Goal: Complete application form: Complete application form

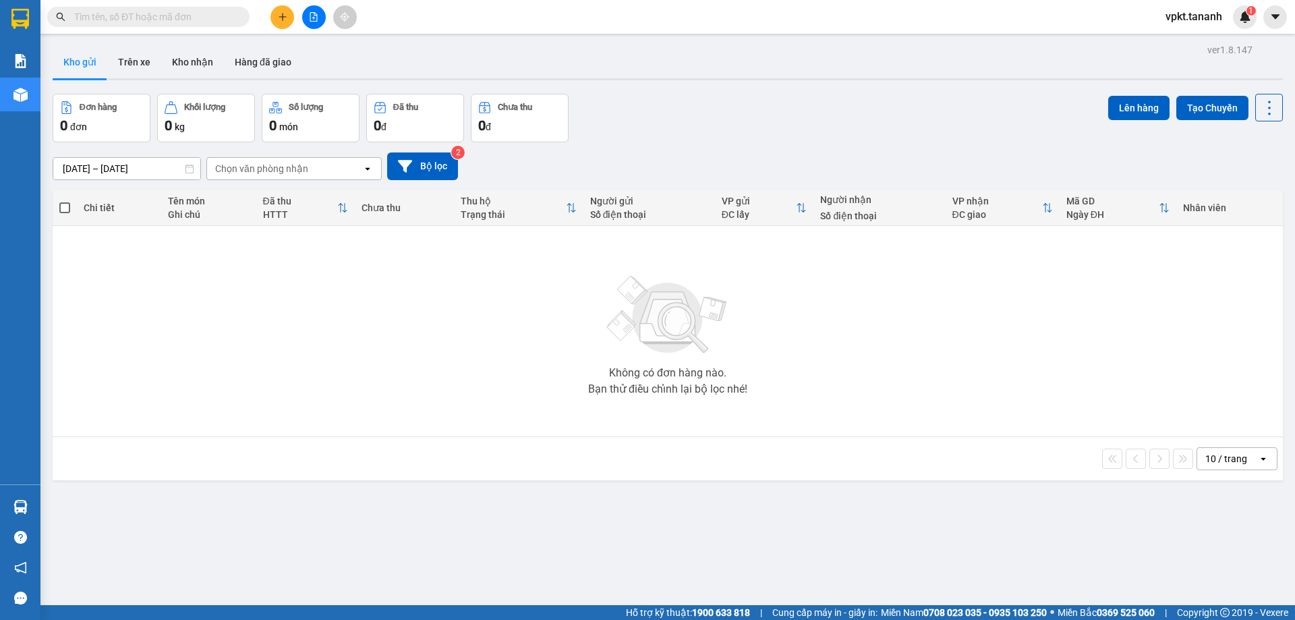
click at [198, 19] on input "text" at bounding box center [153, 16] width 159 height 15
click at [192, 16] on input "text" at bounding box center [153, 16] width 159 height 15
click at [273, 14] on button at bounding box center [282, 17] width 24 height 24
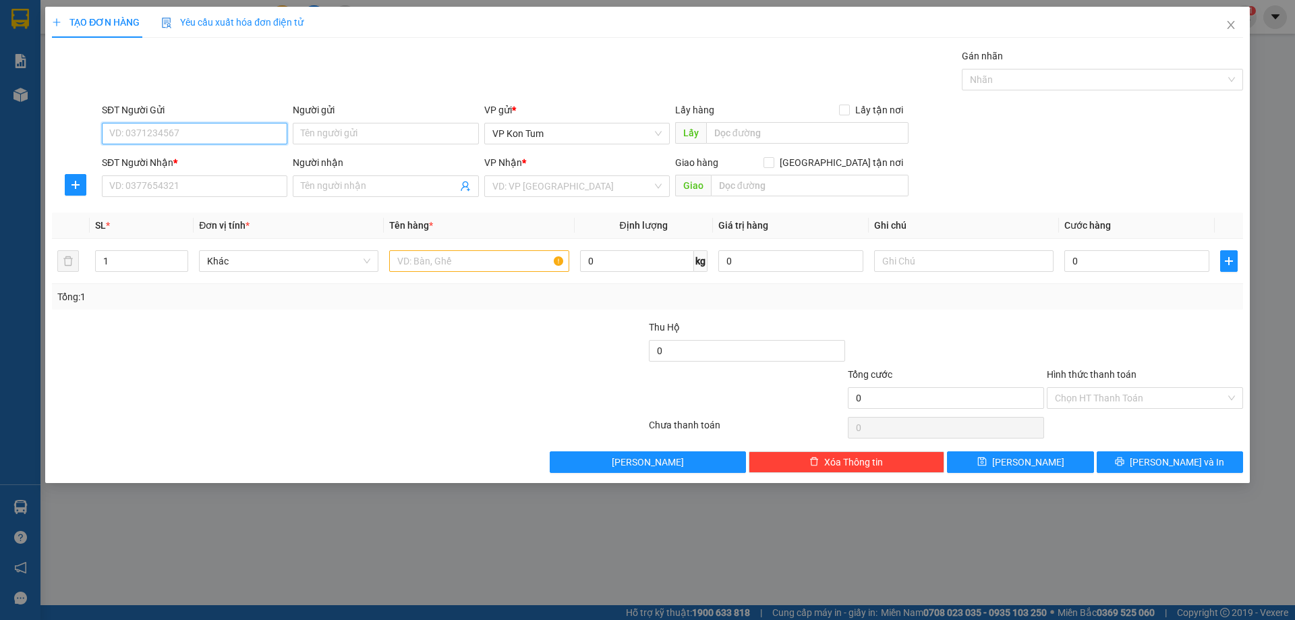
click at [192, 135] on input "SĐT Người Gửi" at bounding box center [194, 134] width 185 height 22
type input "0775552729"
click at [334, 137] on input "Người gửi" at bounding box center [385, 134] width 185 height 22
click at [202, 192] on input "SĐT Người Nhận *" at bounding box center [194, 186] width 185 height 22
click at [194, 196] on input "SĐT Người Nhận *" at bounding box center [194, 186] width 185 height 22
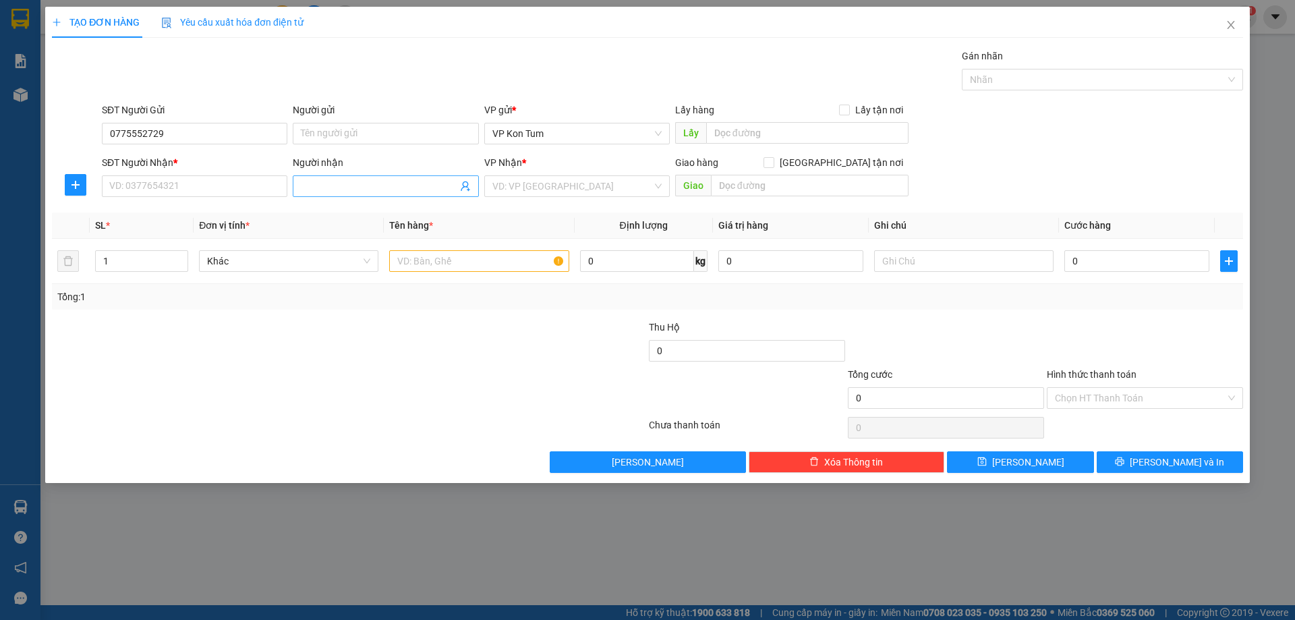
click at [317, 176] on span at bounding box center [385, 186] width 185 height 22
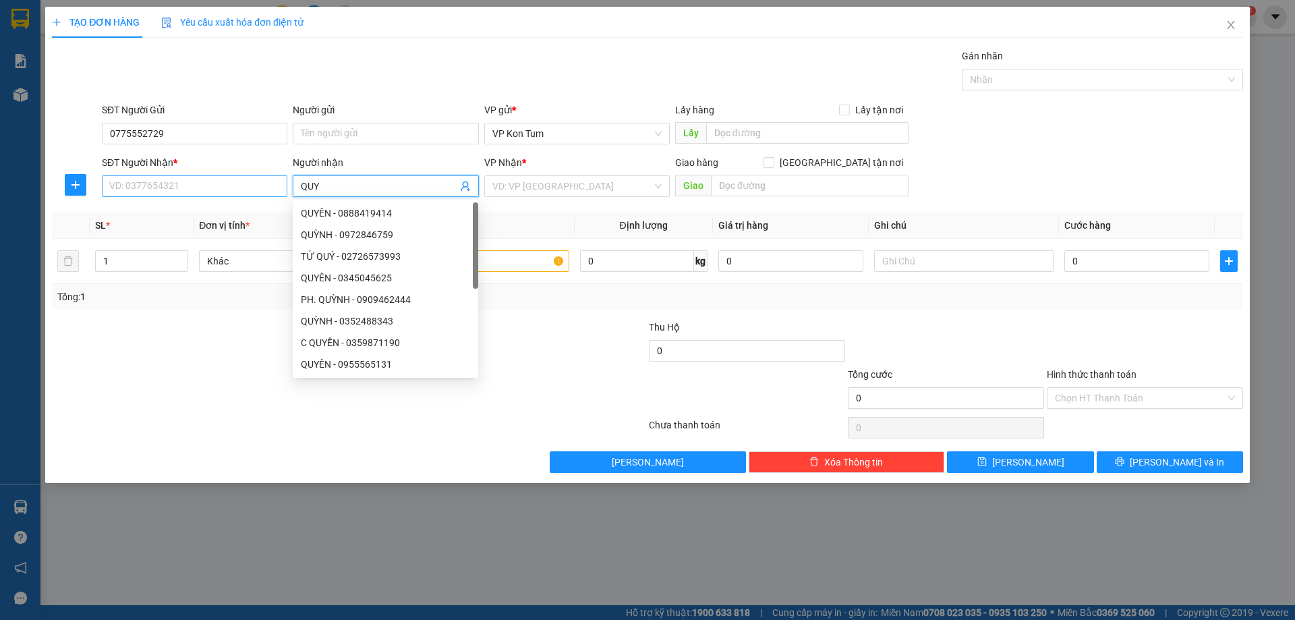
type input "QUY"
click at [231, 189] on input "SĐT Người Nhận *" at bounding box center [194, 186] width 185 height 22
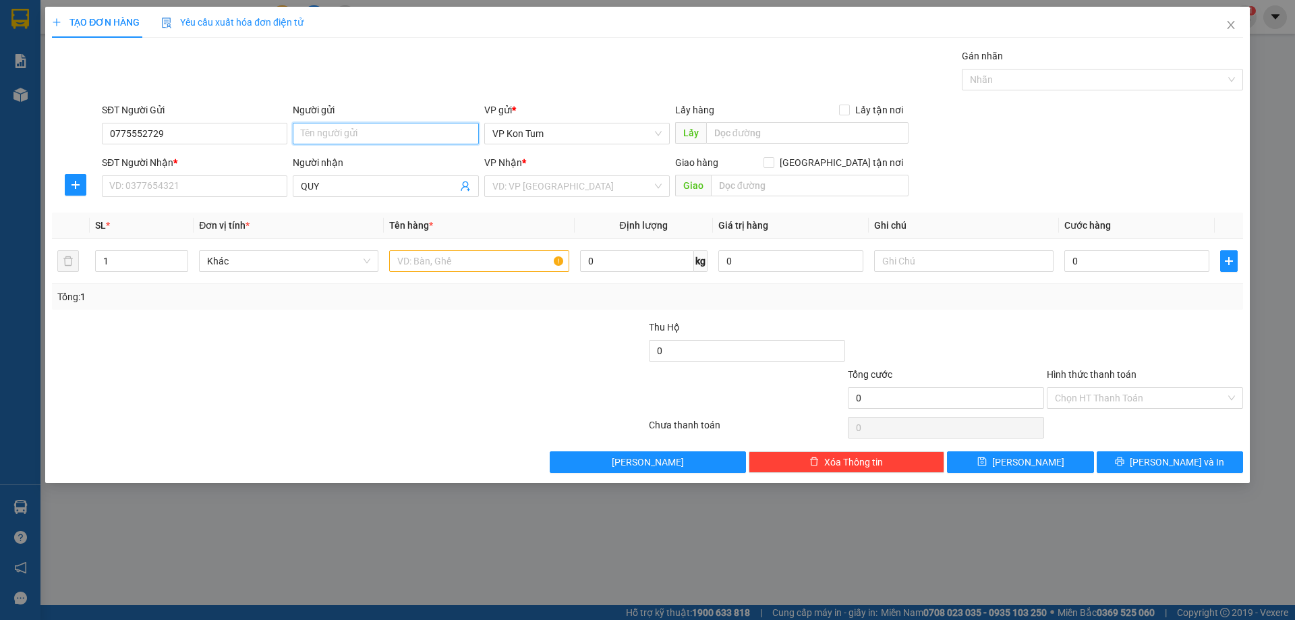
click at [321, 131] on input "Người gửi" at bounding box center [385, 134] width 185 height 22
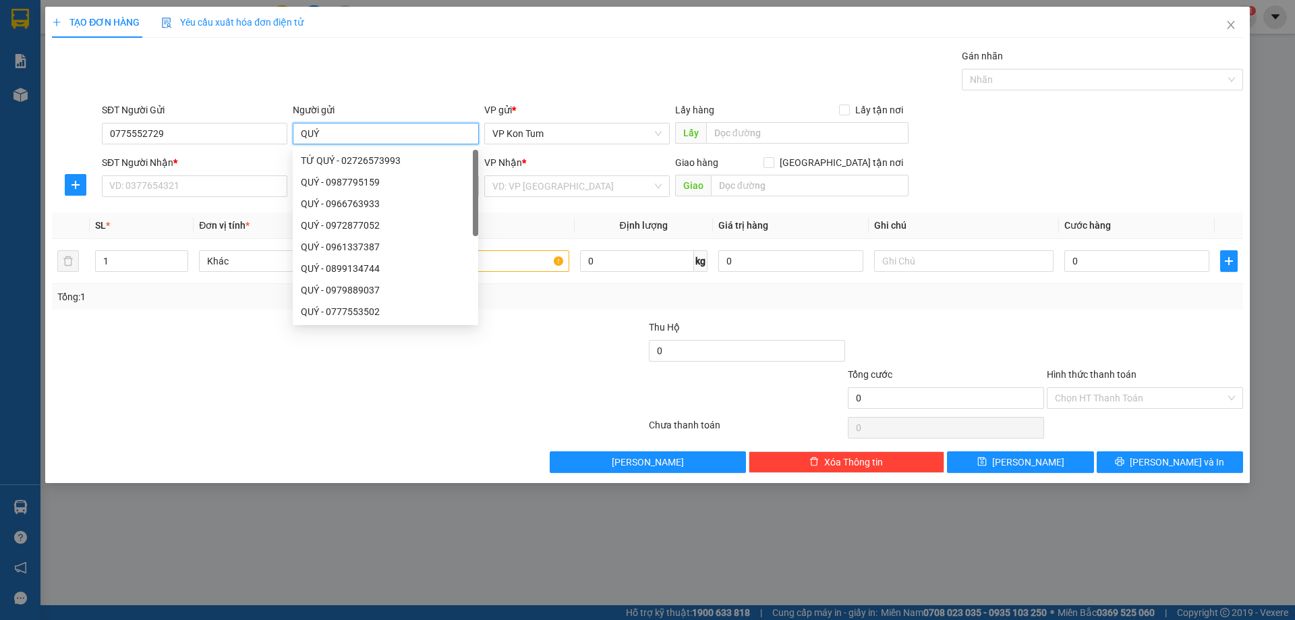
type input "QUÝ"
click at [210, 199] on div "SĐT Người Nhận * VD: 0377654321" at bounding box center [194, 178] width 185 height 47
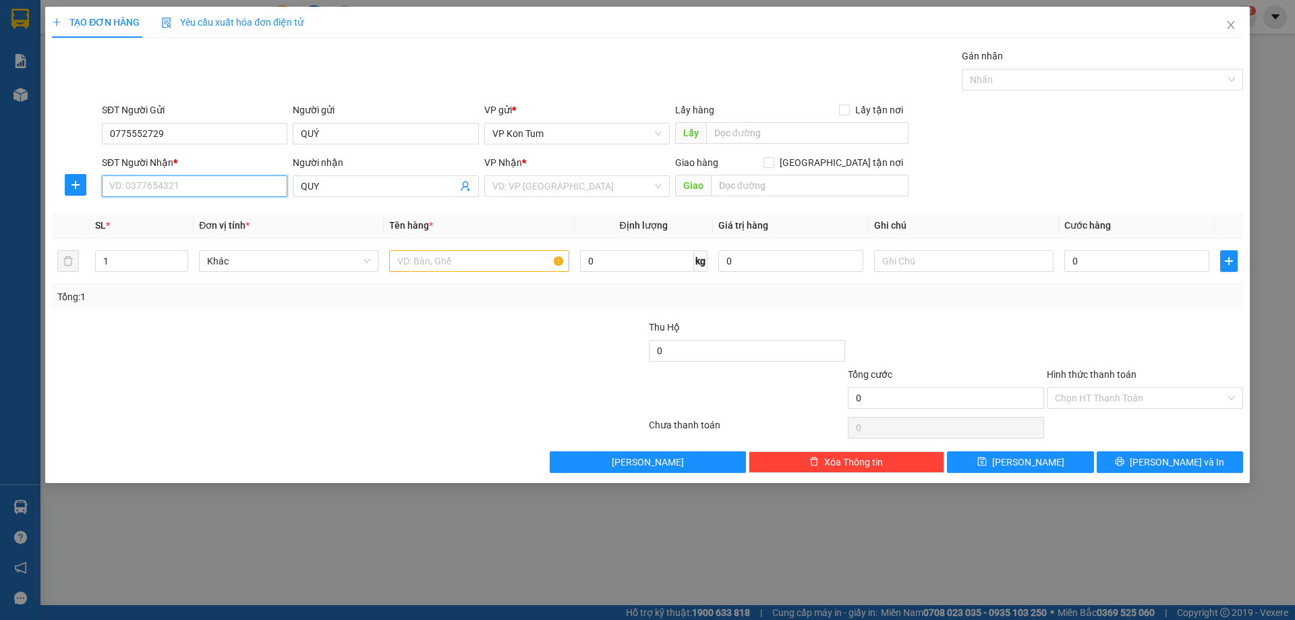
click at [209, 191] on input "SĐT Người Nhận *" at bounding box center [194, 186] width 185 height 22
type input "0905672538"
click at [562, 189] on input "search" at bounding box center [572, 186] width 160 height 20
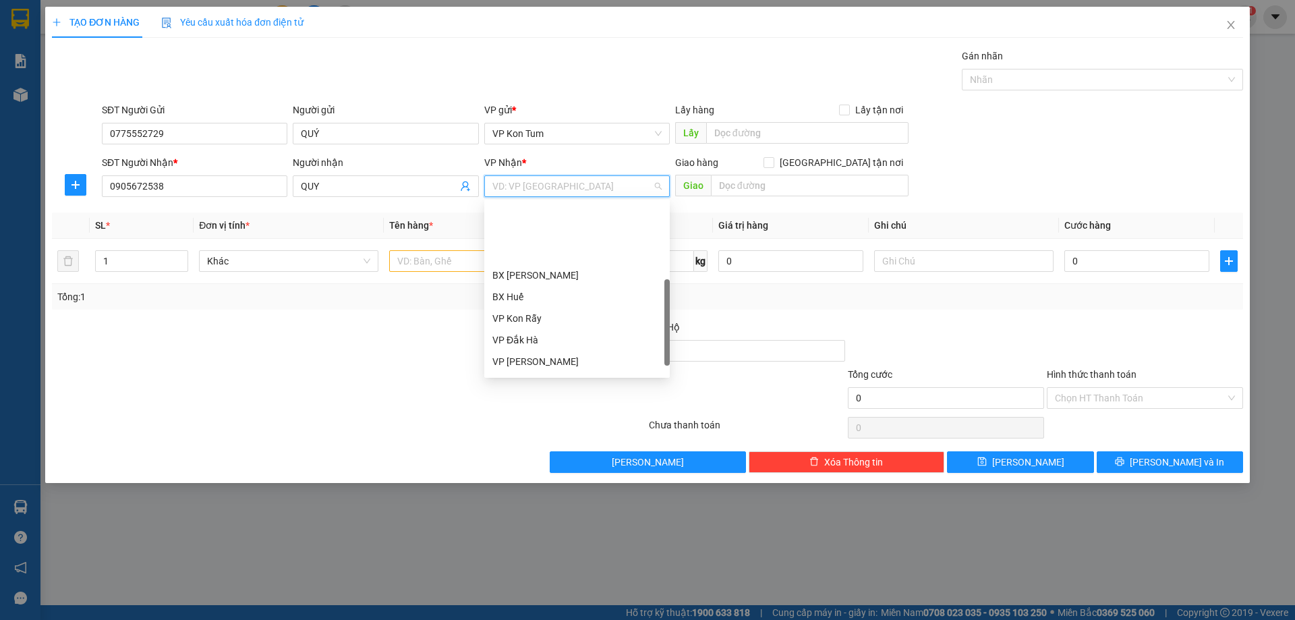
scroll to position [135, 0]
click at [533, 334] on div "BX Quãng Ngãi" at bounding box center [576, 337] width 169 height 15
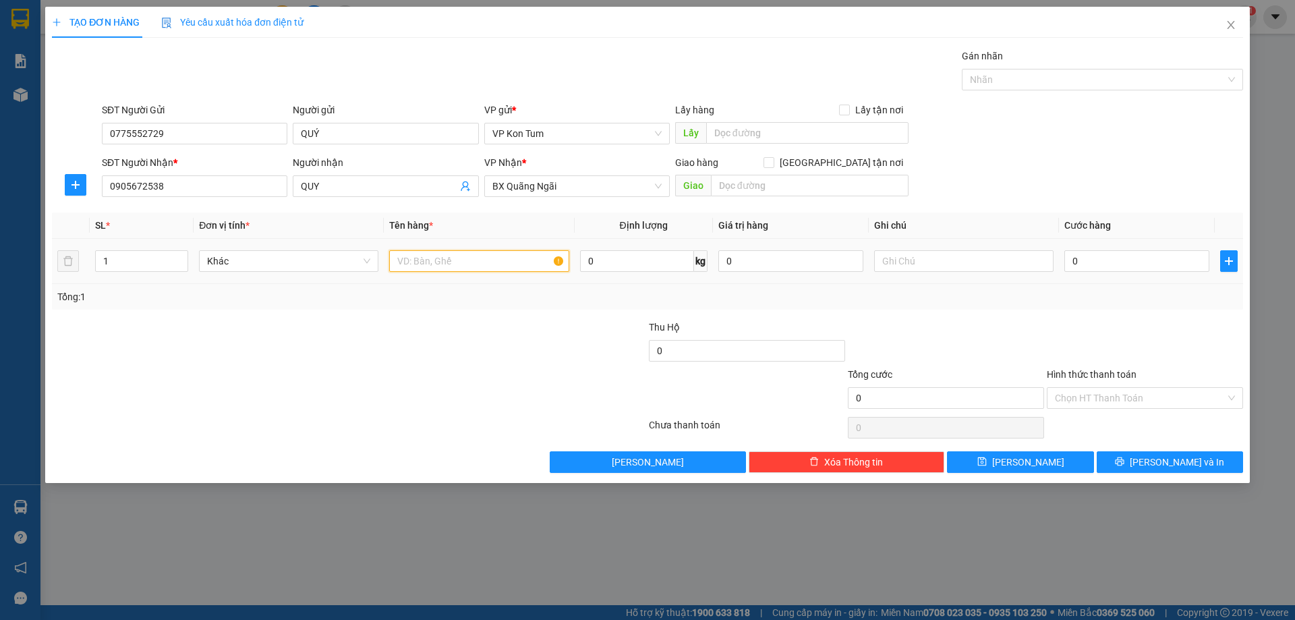
click at [523, 265] on input "text" at bounding box center [478, 261] width 179 height 22
type input "HỒ SƠ"
click at [931, 259] on input "text" at bounding box center [963, 261] width 179 height 22
click at [1072, 258] on input "0" at bounding box center [1136, 261] width 145 height 22
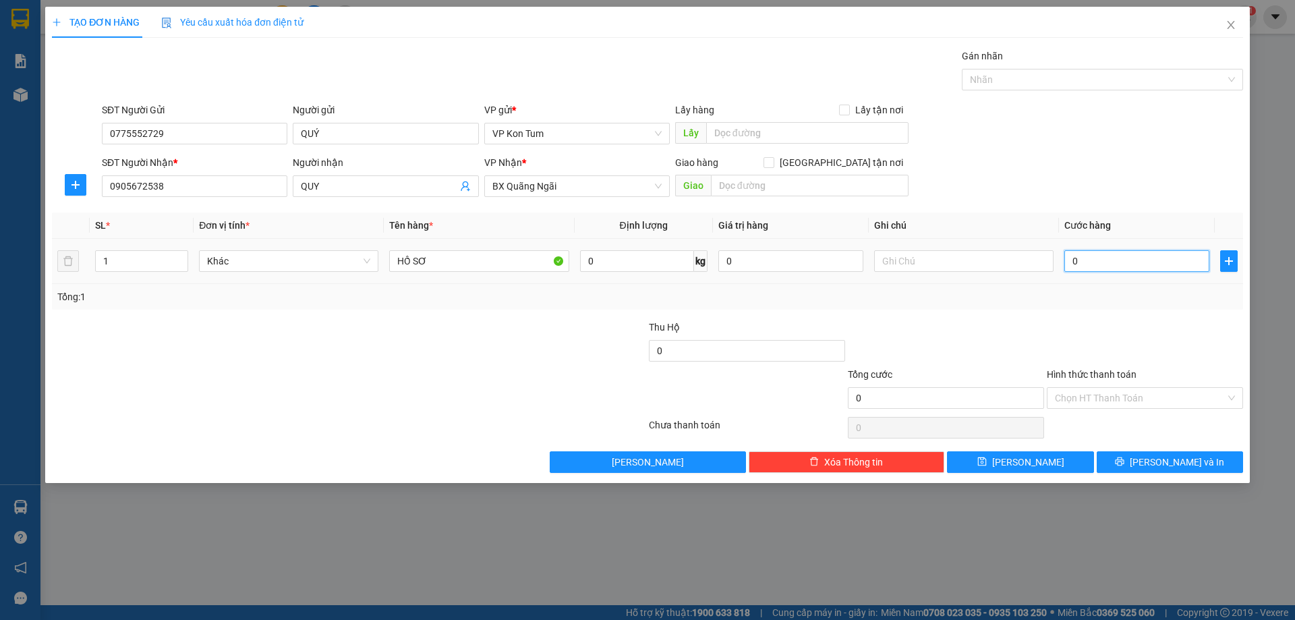
type input "30"
type input "30.000"
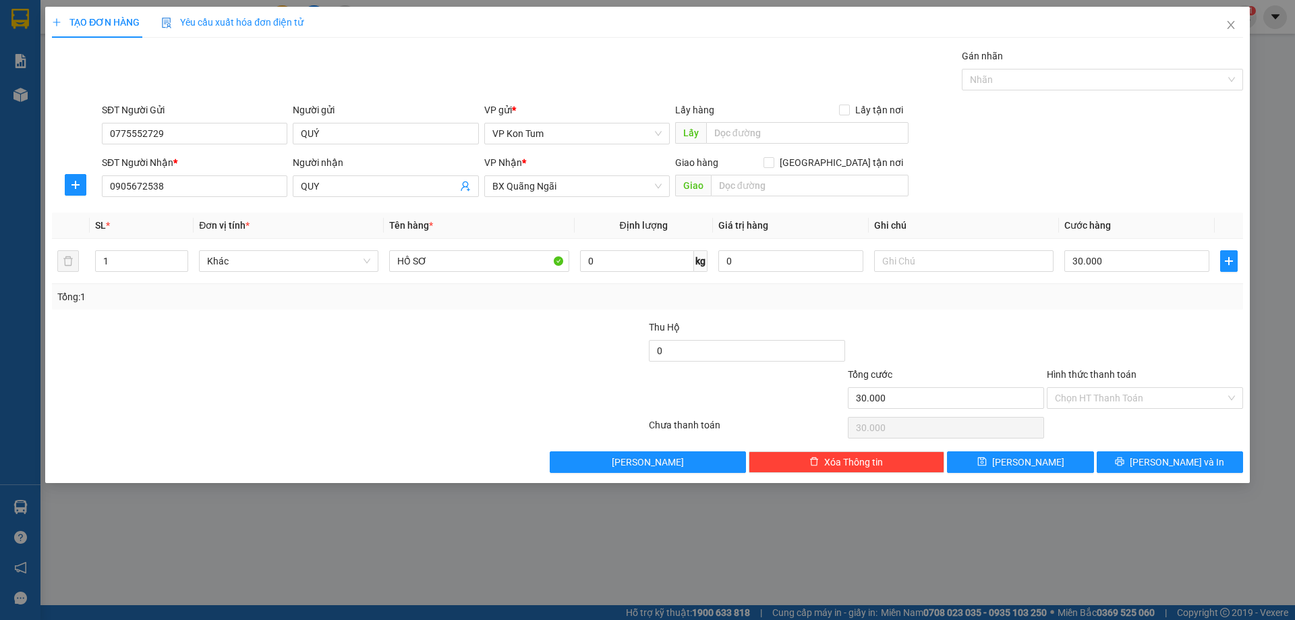
click at [906, 326] on div at bounding box center [945, 343] width 199 height 47
click at [1095, 392] on input "Hình thức thanh toán" at bounding box center [1140, 398] width 171 height 20
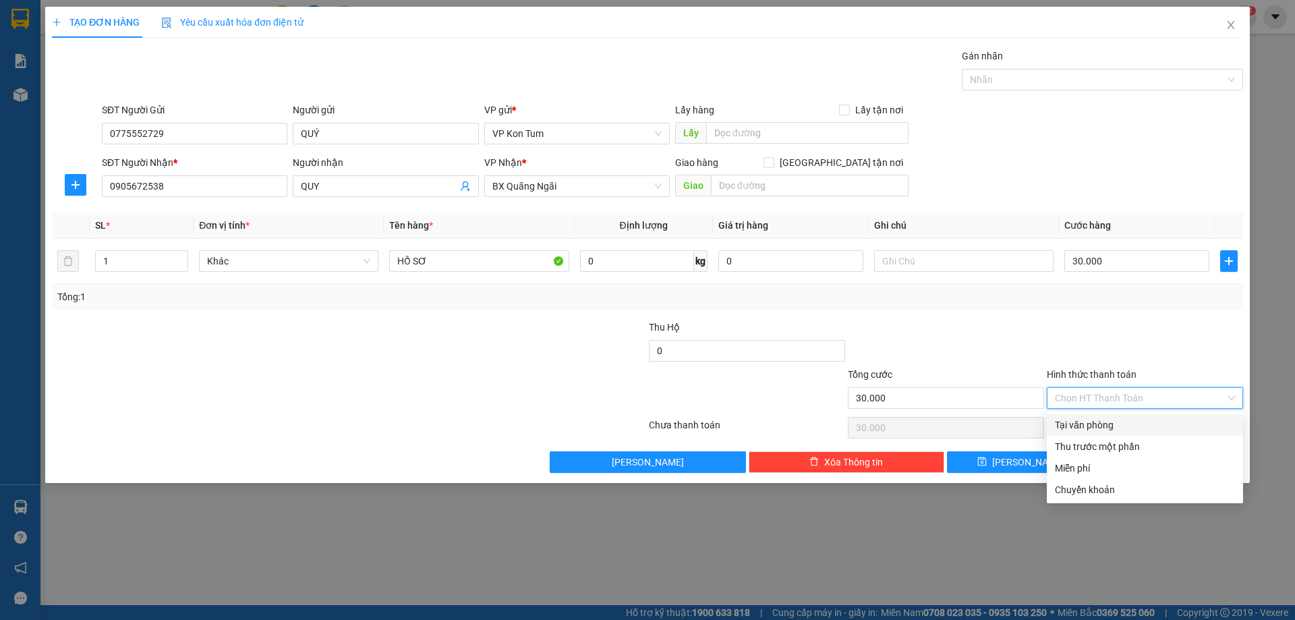
click at [1096, 421] on div "Tại văn phòng" at bounding box center [1145, 424] width 180 height 15
type input "0"
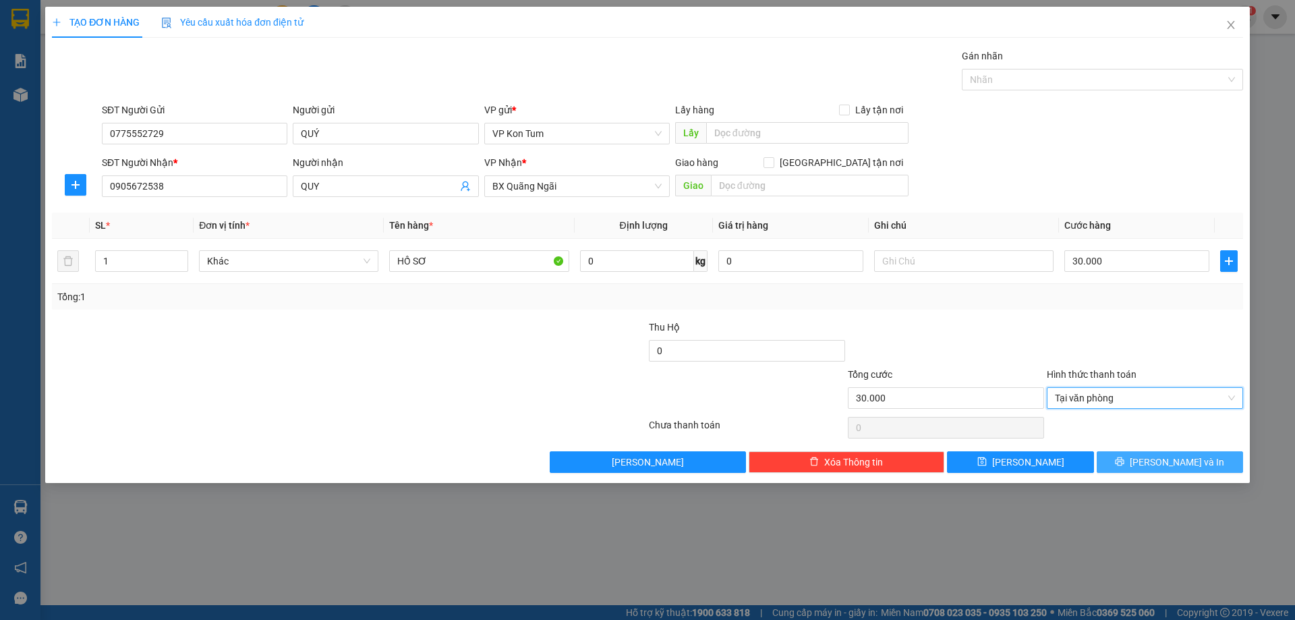
click at [1158, 457] on span "[PERSON_NAME] và In" at bounding box center [1176, 461] width 94 height 15
